Goal: Navigation & Orientation: Find specific page/section

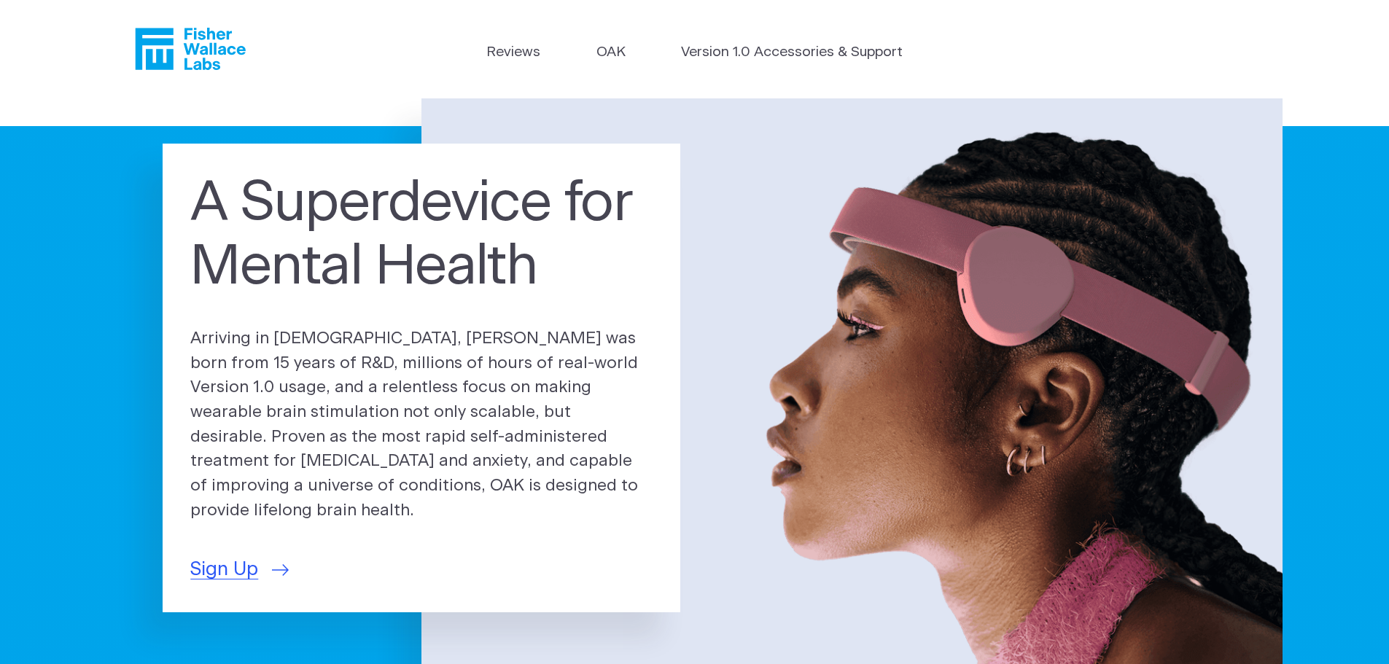
click at [806, 46] on link "Version 1.0 Accessories & Support" at bounding box center [792, 52] width 222 height 21
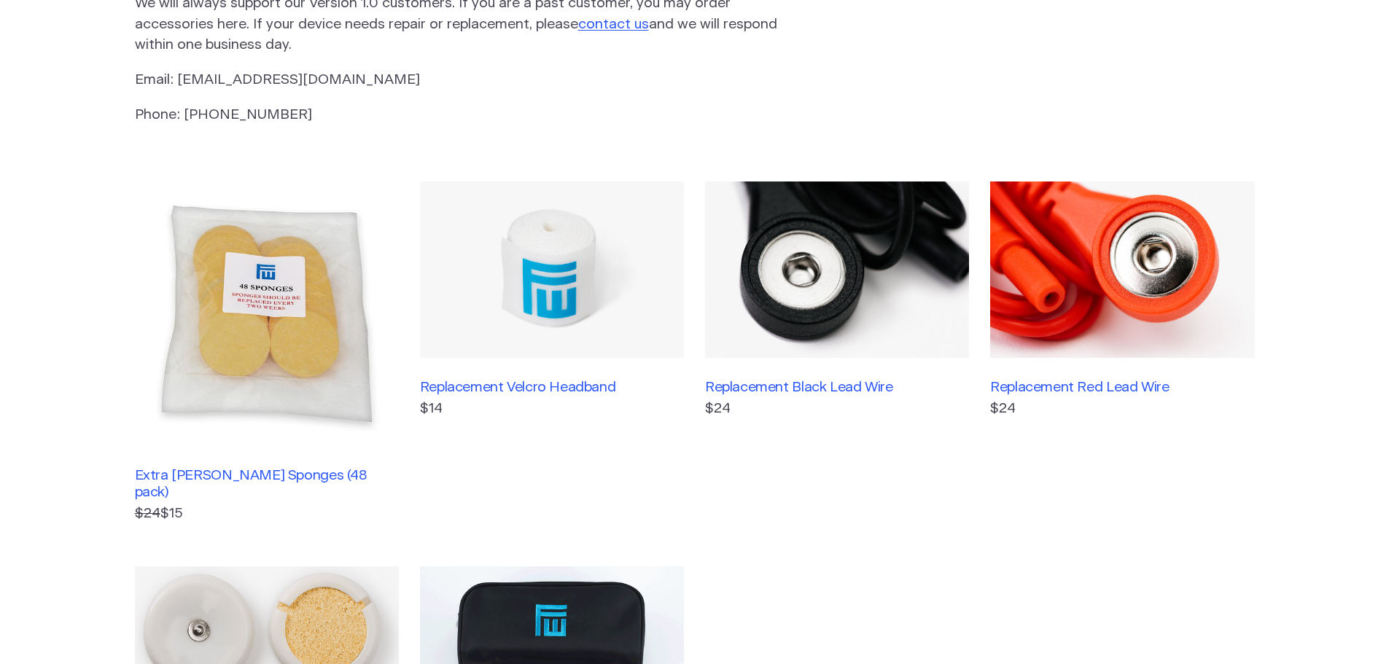
scroll to position [437, 0]
